Goal: Task Accomplishment & Management: Use online tool/utility

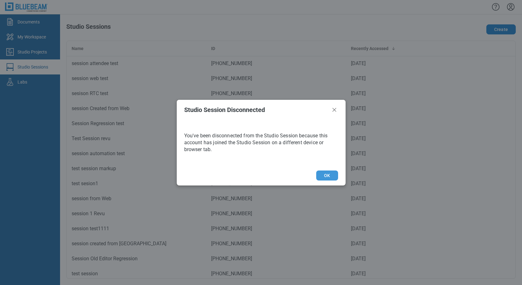
click at [320, 175] on button "OK" at bounding box center [327, 176] width 22 height 10
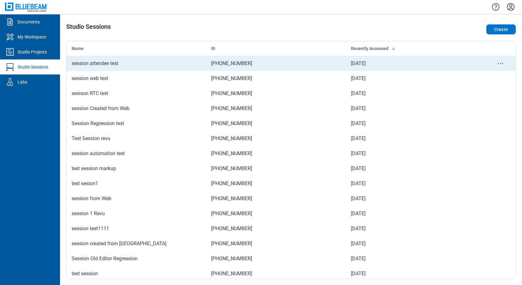
click at [115, 64] on div "session attendee test" at bounding box center [137, 64] width 130 height 8
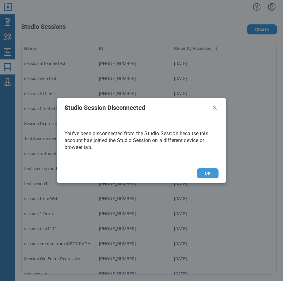
click at [197, 172] on button "OK" at bounding box center [208, 173] width 22 height 10
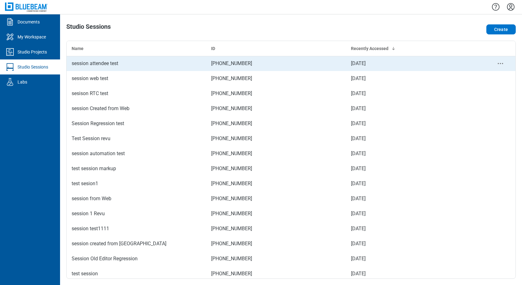
click at [101, 65] on div "session attendee test" at bounding box center [137, 64] width 130 height 8
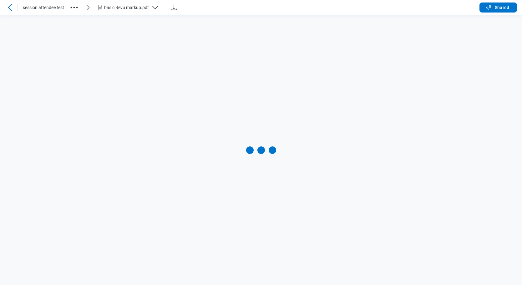
click at [74, 8] on icon "button" at bounding box center [74, 8] width 10 height 10
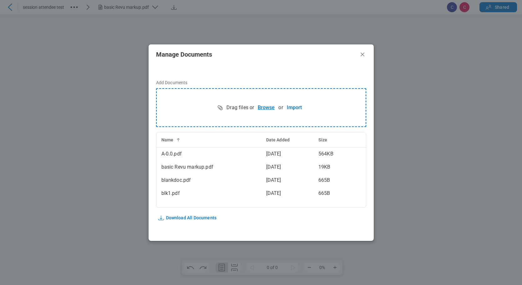
click at [265, 110] on button "Browse" at bounding box center [266, 107] width 24 height 13
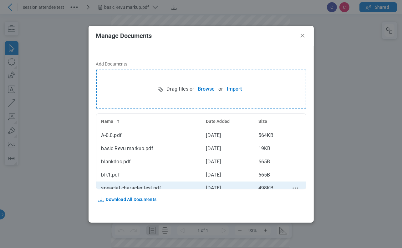
click at [123, 188] on div "speacial character test.pdf" at bounding box center [148, 188] width 95 height 8
click at [160, 187] on div "speacial character test.pdf" at bounding box center [148, 188] width 95 height 8
click at [164, 186] on div "speacial character test.pdf" at bounding box center [148, 188] width 95 height 8
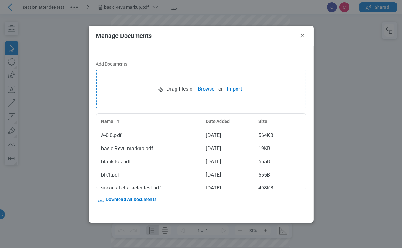
scroll to position [18, 0]
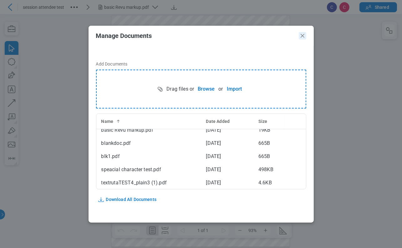
click at [304, 37] on icon "Close" at bounding box center [303, 36] width 8 height 8
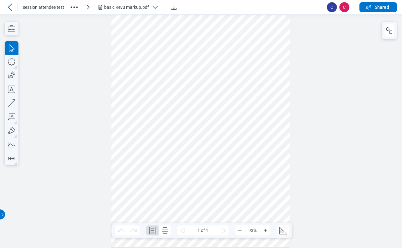
click at [136, 5] on div "basic Revu markup.pdf" at bounding box center [126, 7] width 45 height 6
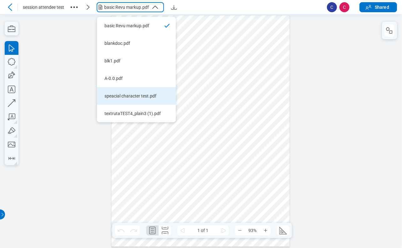
click at [130, 97] on div "speacial character test.pdf" at bounding box center [133, 96] width 56 height 6
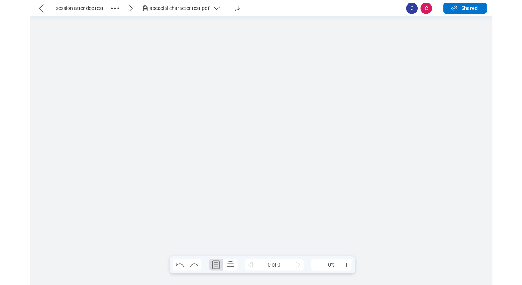
scroll to position [0, 0]
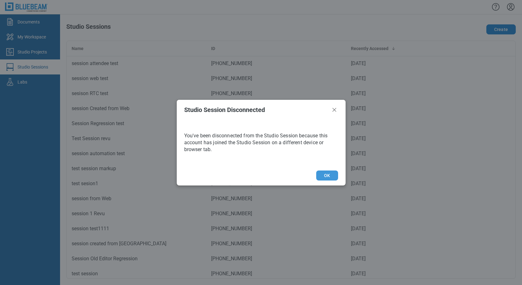
click at [326, 179] on button "OK" at bounding box center [327, 176] width 22 height 10
click at [330, 176] on button "OK" at bounding box center [327, 176] width 22 height 10
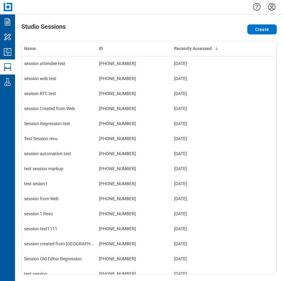
drag, startPoint x: 203, startPoint y: 27, endPoint x: 200, endPoint y: 25, distance: 3.5
click at [203, 27] on div "Create" at bounding box center [226, 29] width 102 height 13
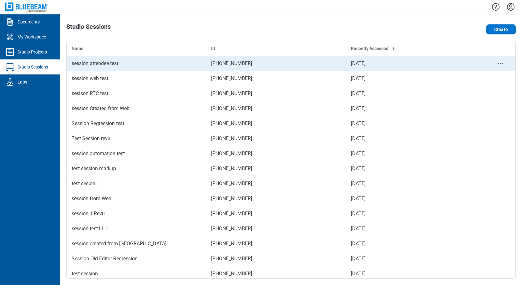
click at [92, 64] on div "session attendee test" at bounding box center [137, 64] width 130 height 8
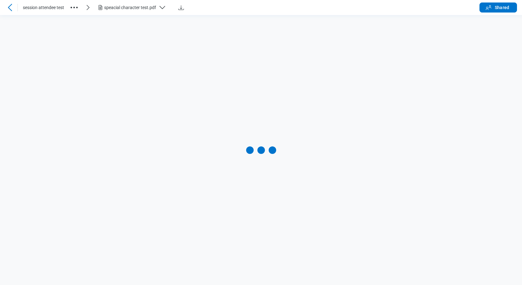
click at [143, 10] on div "speacial character test.pdf" at bounding box center [130, 7] width 52 height 6
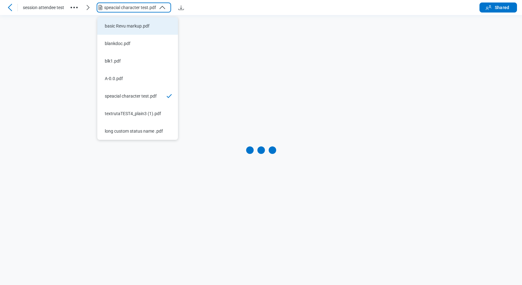
click at [135, 23] on div "basic Revu markup.pdf" at bounding box center [134, 26] width 58 height 6
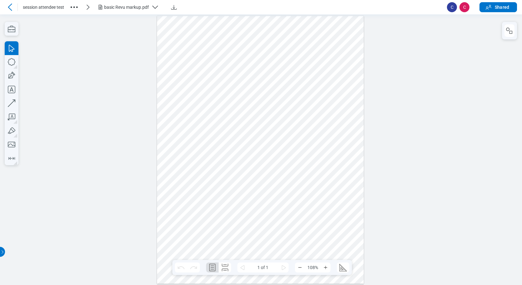
click at [128, 6] on div "basic Revu markup.pdf" at bounding box center [126, 7] width 45 height 6
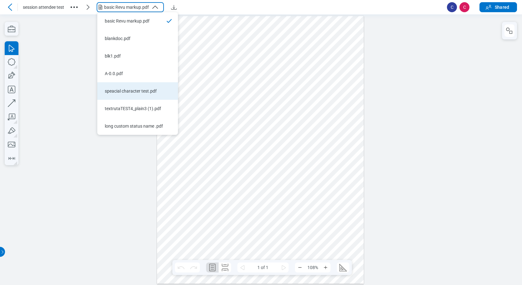
click at [124, 91] on div "speacial character test.pdf" at bounding box center [134, 91] width 58 height 6
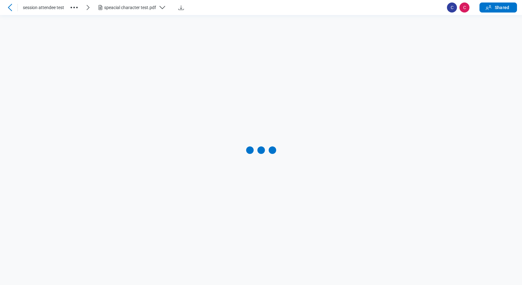
click at [138, 9] on div "speacial character test.pdf" at bounding box center [130, 7] width 52 height 6
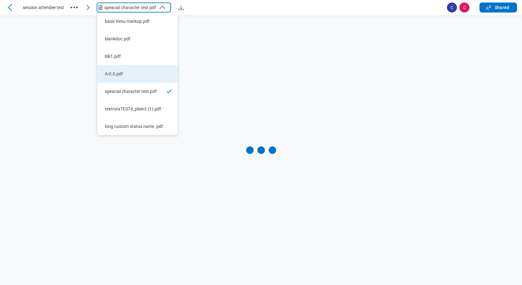
click at [122, 74] on div "A-0.0.pdf" at bounding box center [134, 74] width 58 height 6
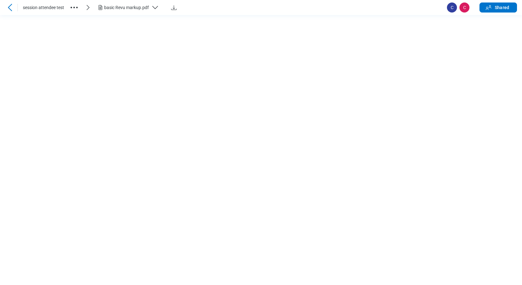
click at [139, 7] on div "basic Revu markup.pdf" at bounding box center [126, 7] width 45 height 6
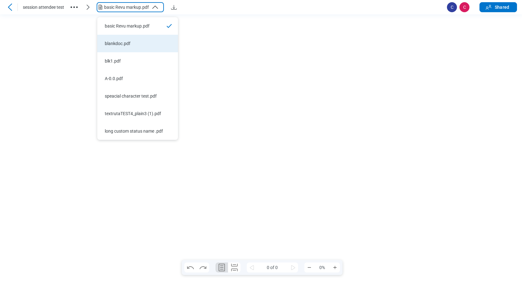
click at [129, 45] on div "blankdoc.pdf" at bounding box center [134, 43] width 58 height 6
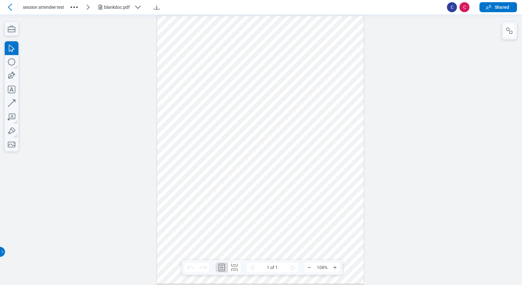
click at [118, 8] on div "blankdoc.pdf" at bounding box center [118, 7] width 28 height 6
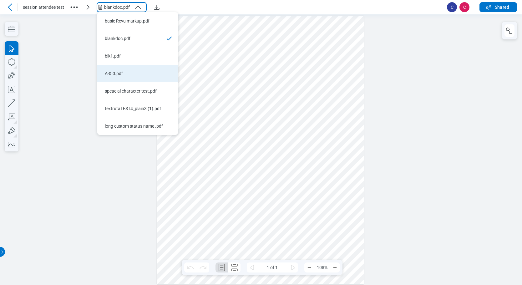
click at [123, 75] on div "A-0.0.pdf" at bounding box center [134, 73] width 58 height 6
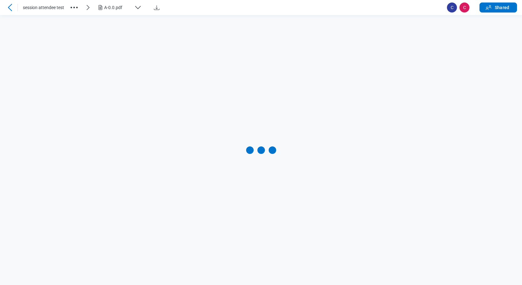
click at [115, 9] on div "A-0.0.pdf" at bounding box center [118, 7] width 28 height 6
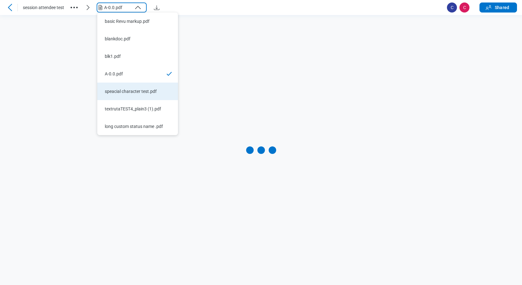
click at [116, 93] on div "speacial character test.pdf" at bounding box center [134, 91] width 58 height 6
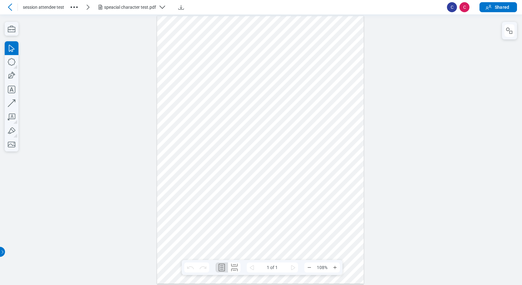
click at [160, 10] on icon "button" at bounding box center [163, 7] width 8 height 8
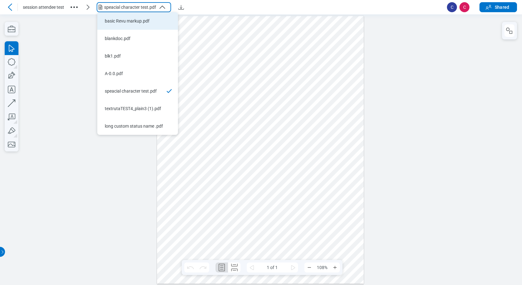
click at [137, 22] on div "basic Revu markup.pdf" at bounding box center [134, 21] width 58 height 6
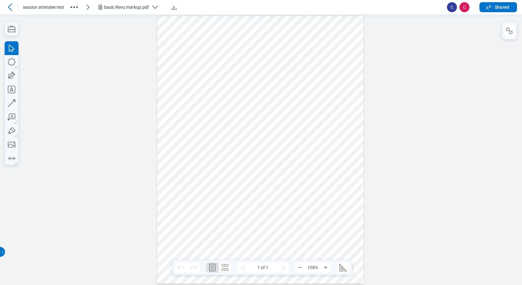
click at [152, 8] on icon "button" at bounding box center [155, 7] width 8 height 8
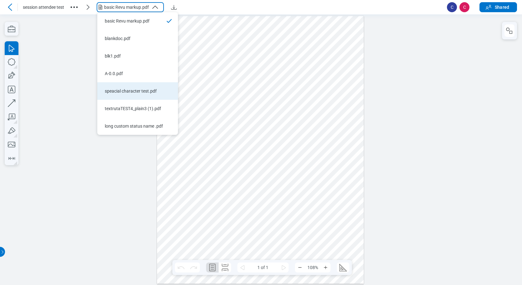
click at [123, 93] on div "speacial character test.pdf" at bounding box center [134, 91] width 58 height 6
